Goal: Check status

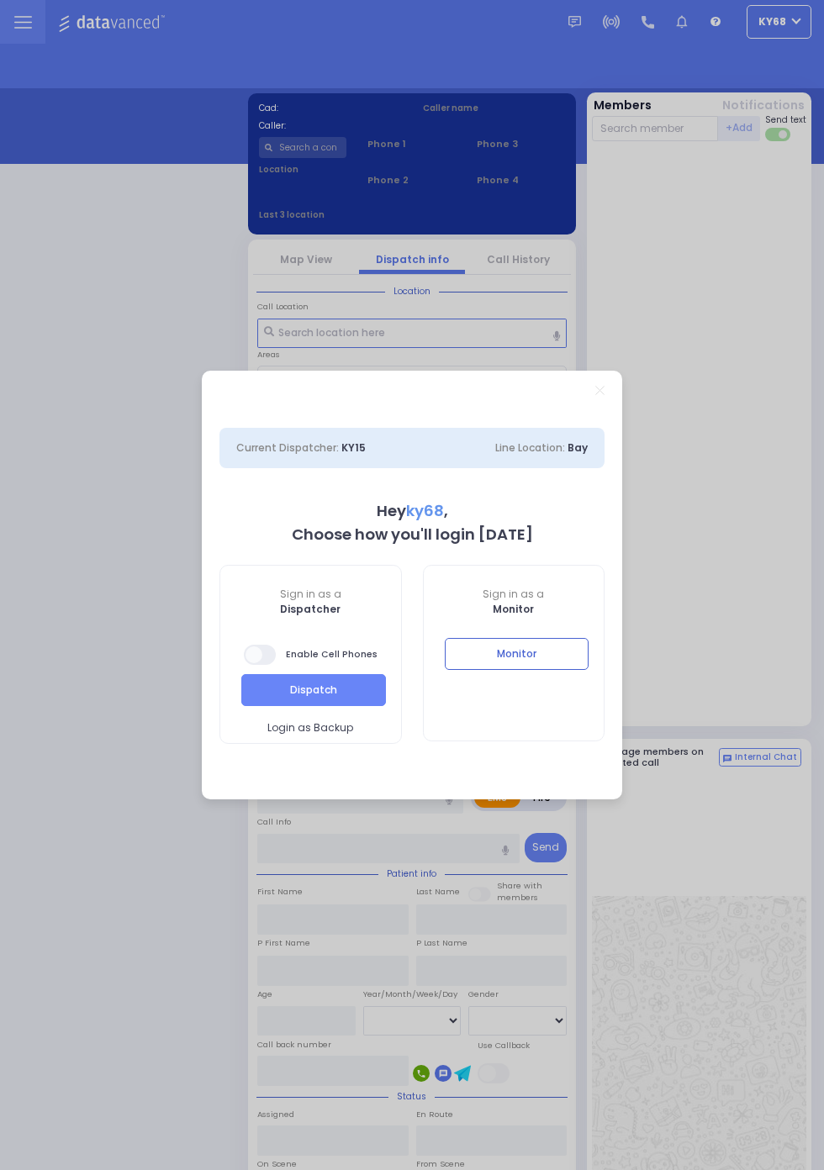
select select "12"
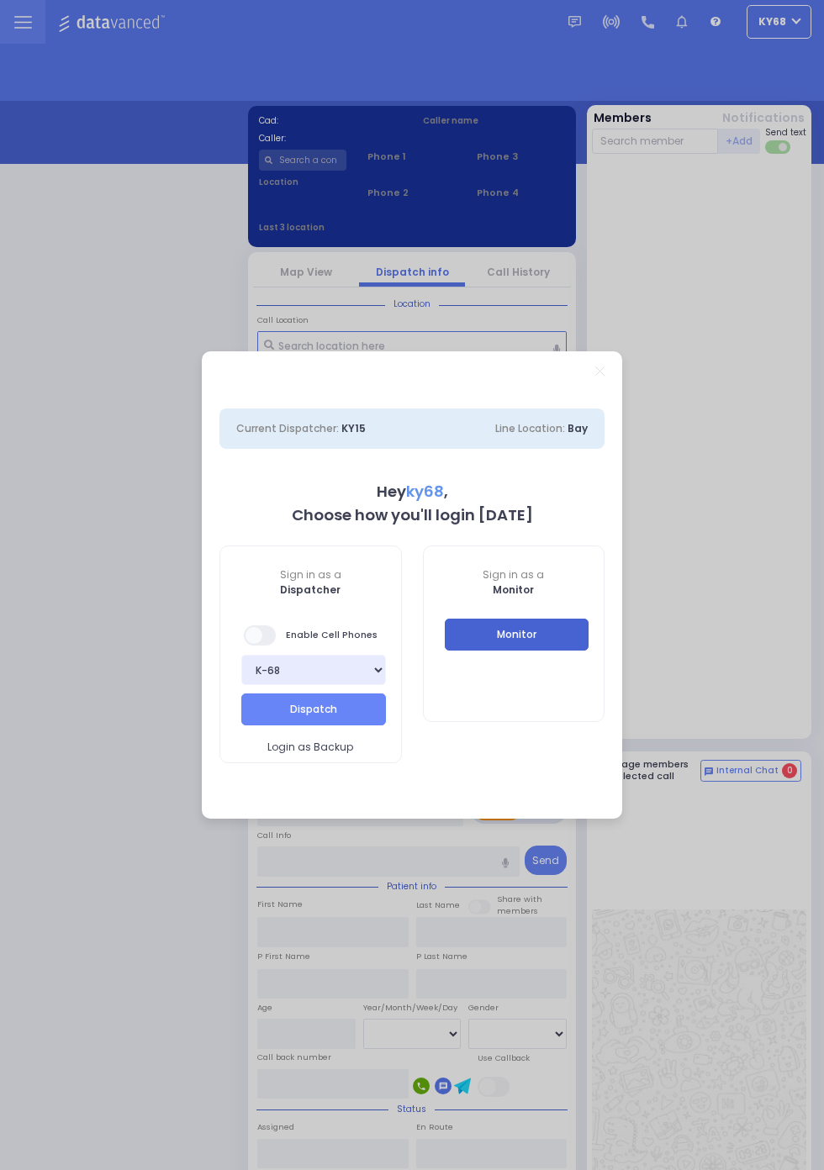
click at [589, 651] on button "Monitor" at bounding box center [517, 635] width 145 height 32
